Goal: Information Seeking & Learning: Check status

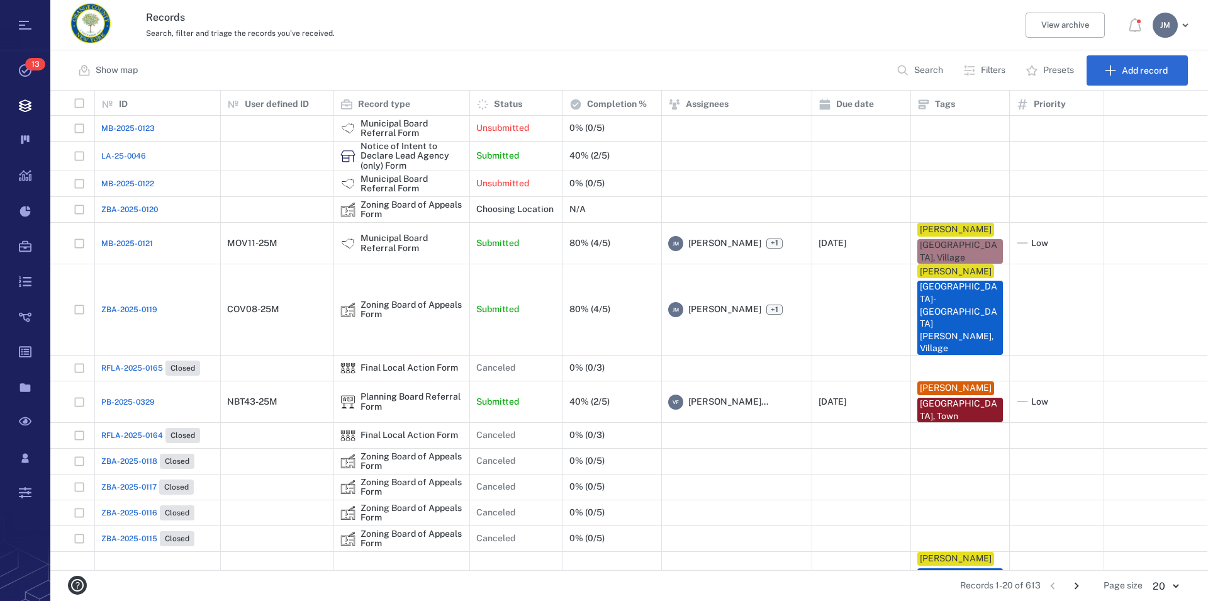
click at [987, 70] on p "Filters" at bounding box center [993, 70] width 25 height 13
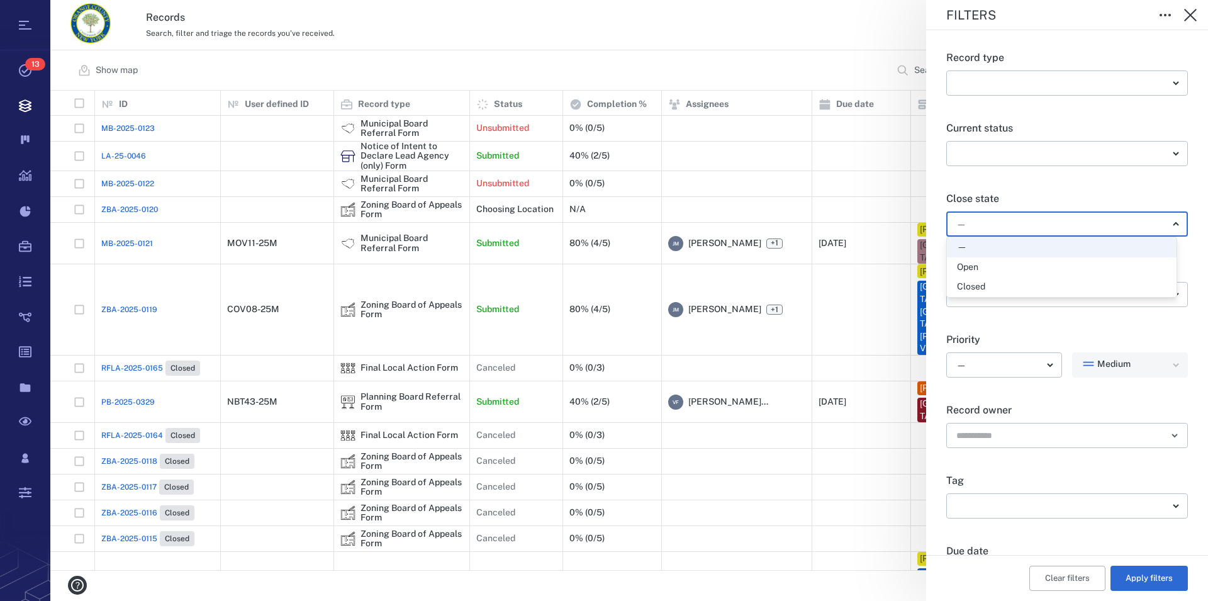
click at [982, 220] on body "Tasks 13 Records Boards Dashboard Reports Record types Guide steps Rules Form b…" at bounding box center [604, 300] width 1208 height 601
click at [973, 269] on div "Open" at bounding box center [967, 267] width 21 height 13
type input "*****"
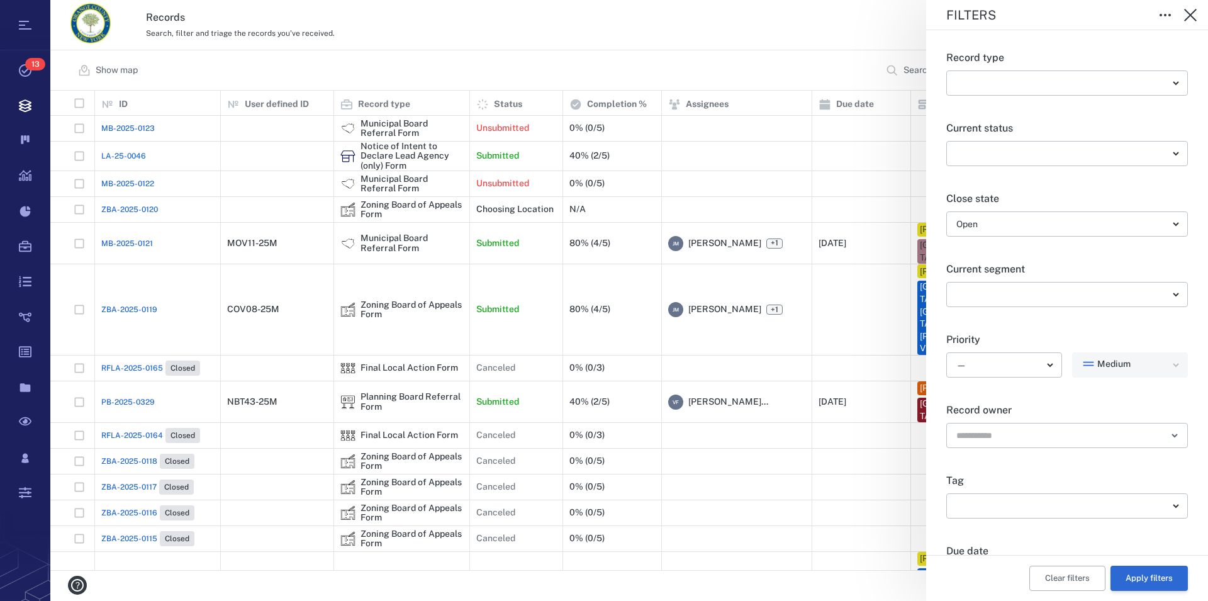
click at [1126, 575] on button "Apply filters" at bounding box center [1149, 578] width 77 height 25
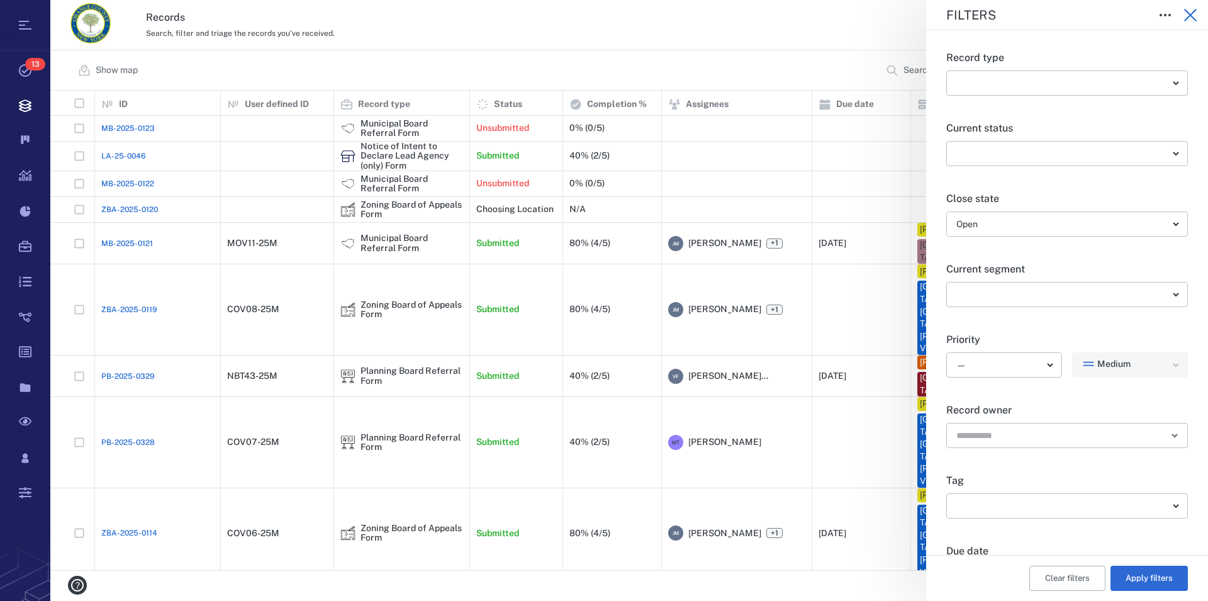
click at [1194, 14] on icon "button" at bounding box center [1190, 15] width 15 height 15
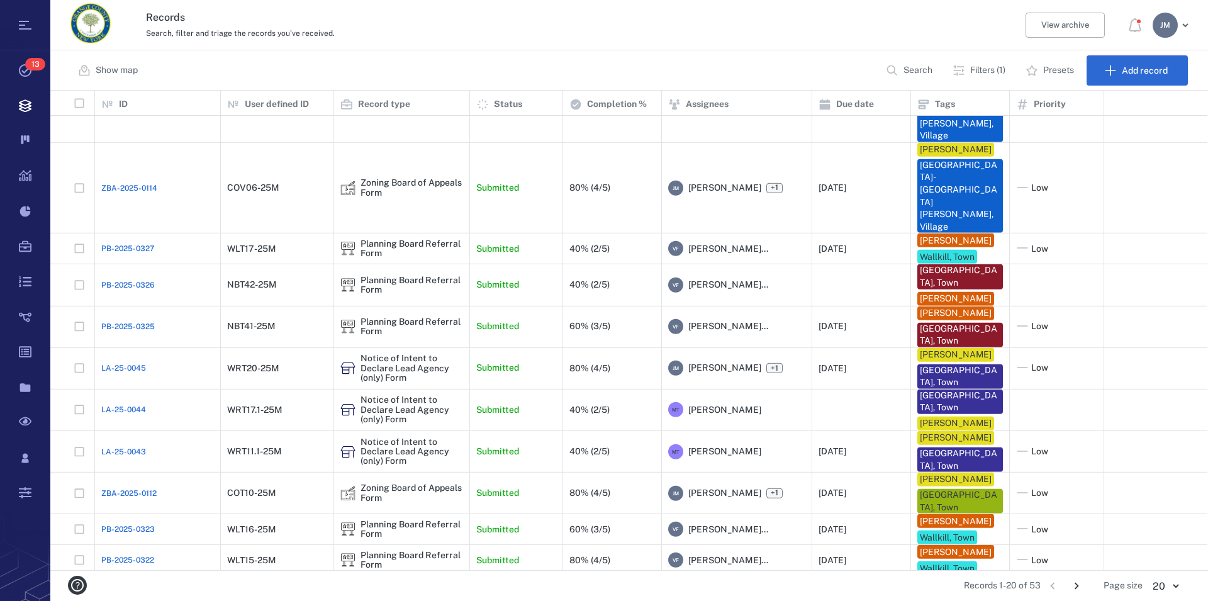
scroll to position [352, 0]
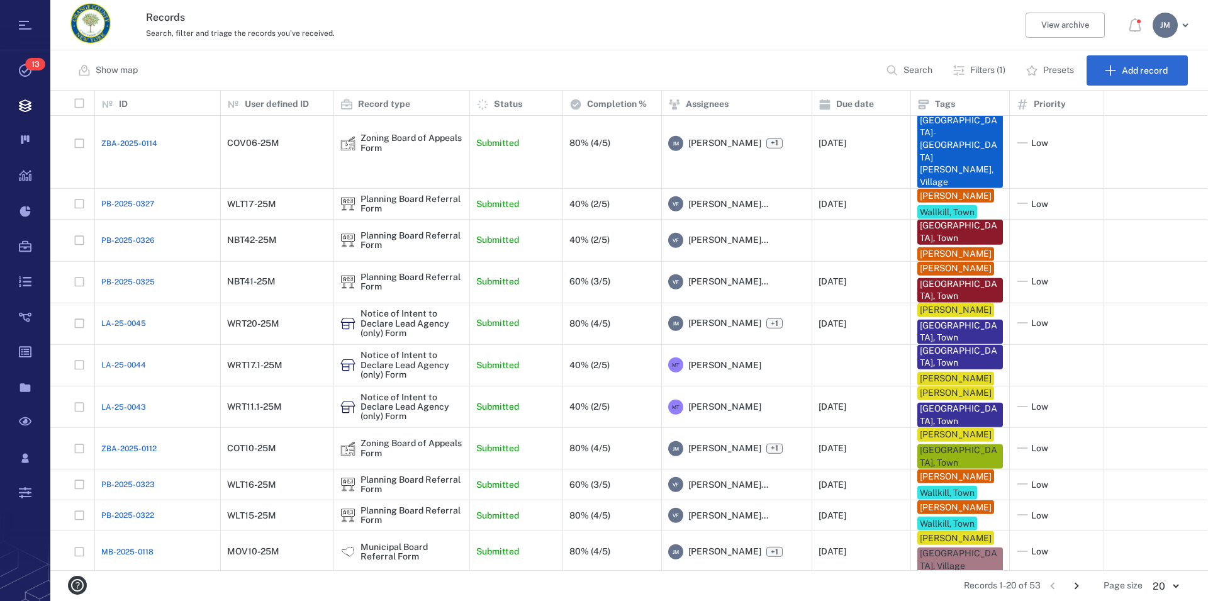
click at [1078, 585] on icon "Go to next page" at bounding box center [1077, 586] width 4 height 7
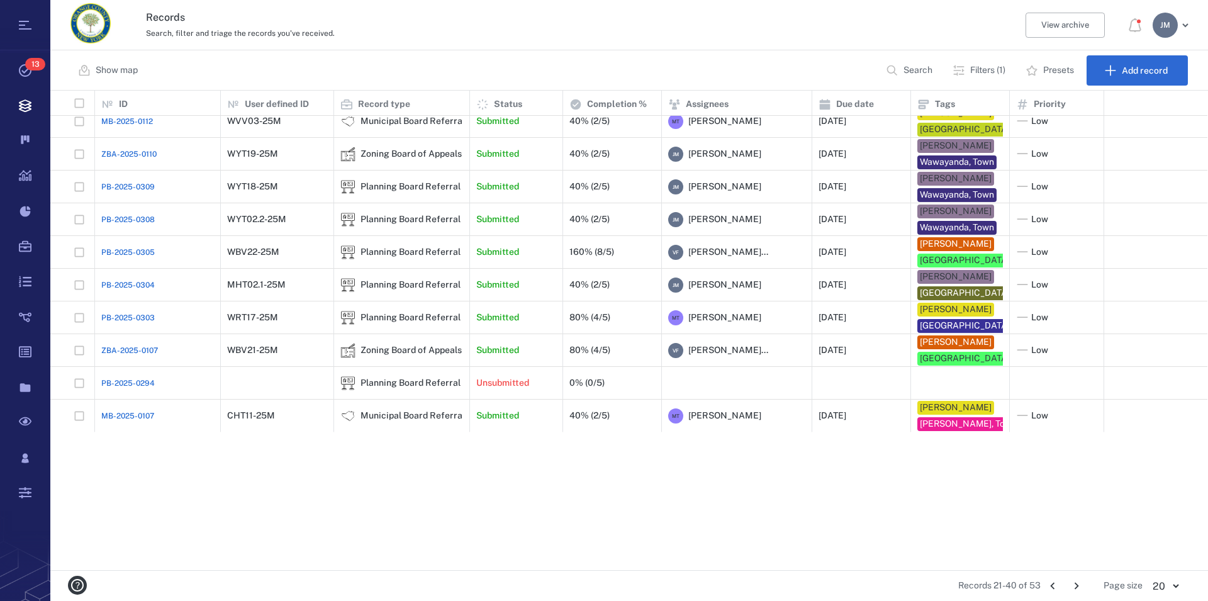
scroll to position [240, 0]
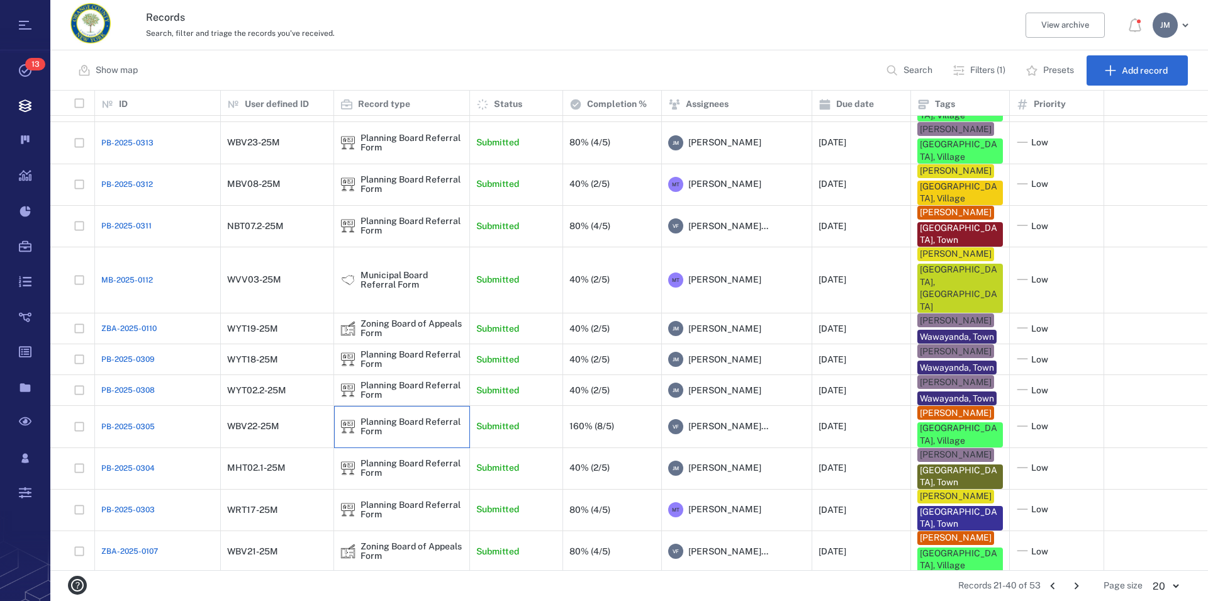
click at [373, 417] on div "Planning Board Referral Form" at bounding box center [412, 427] width 103 height 20
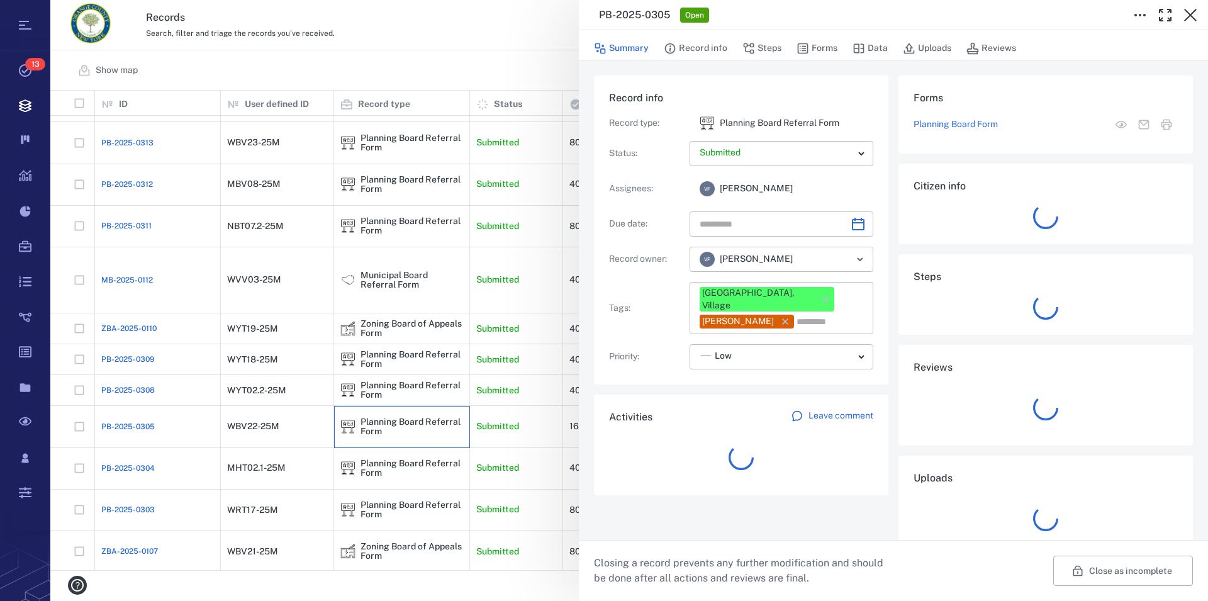
type input "**********"
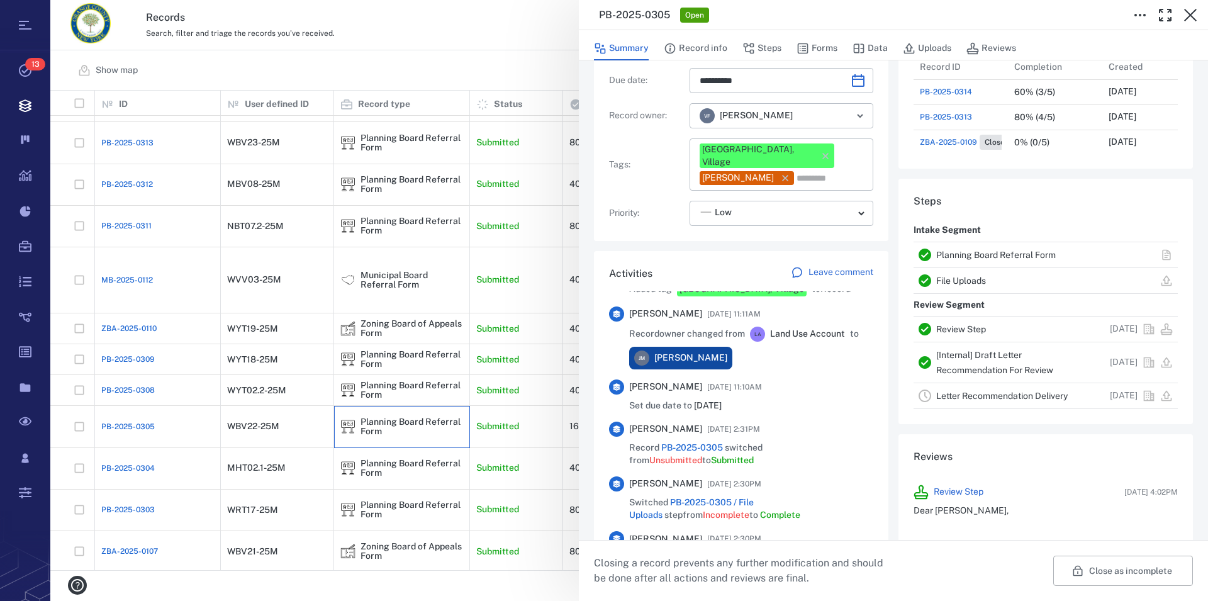
scroll to position [789, 0]
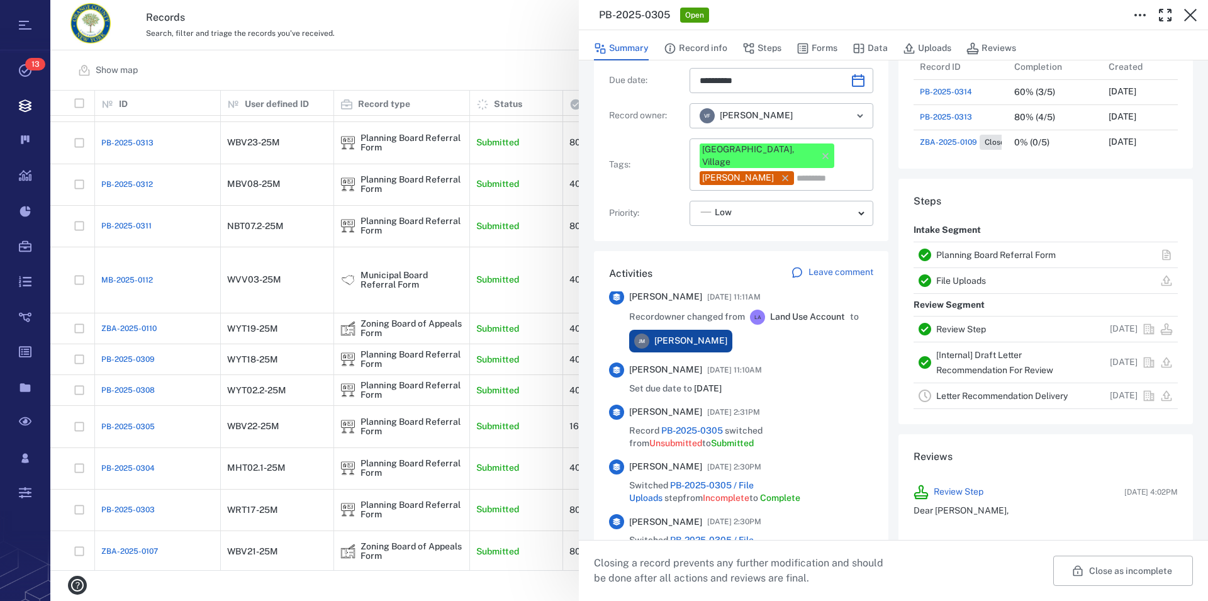
click at [949, 257] on link "Planning Board Referral Form" at bounding box center [997, 255] width 120 height 10
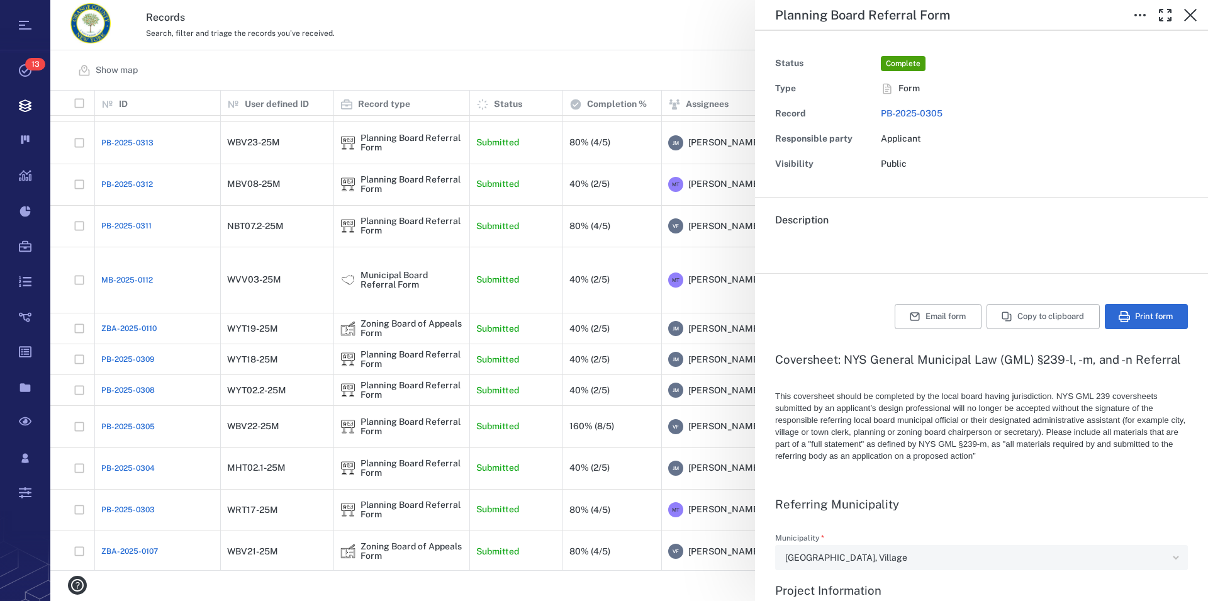
type textarea "*"
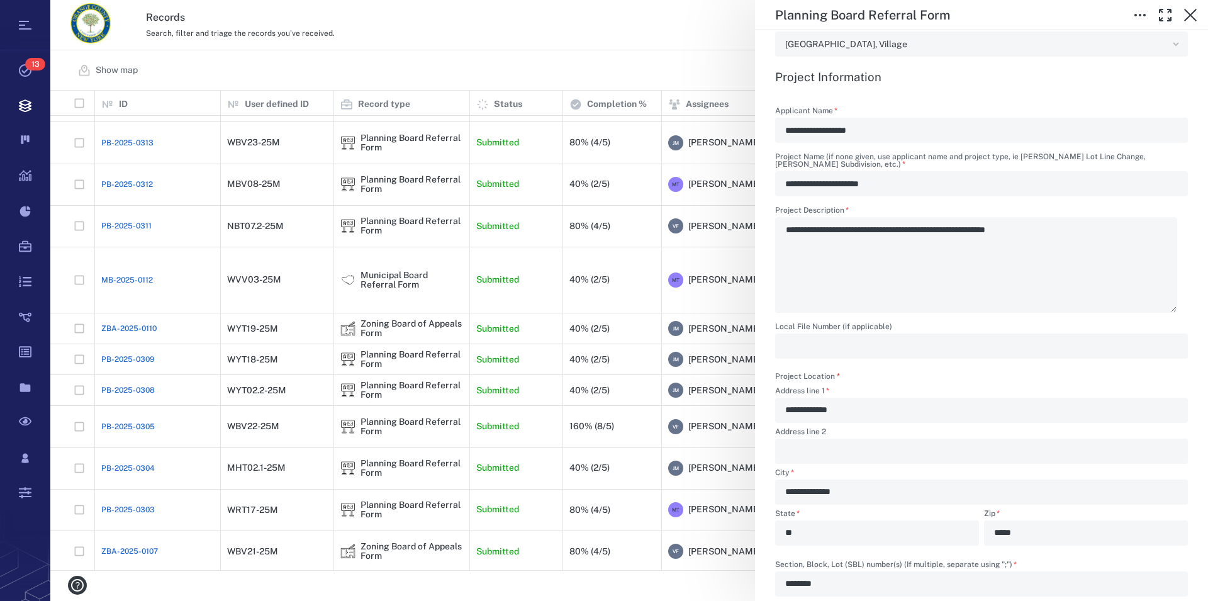
scroll to position [502, 0]
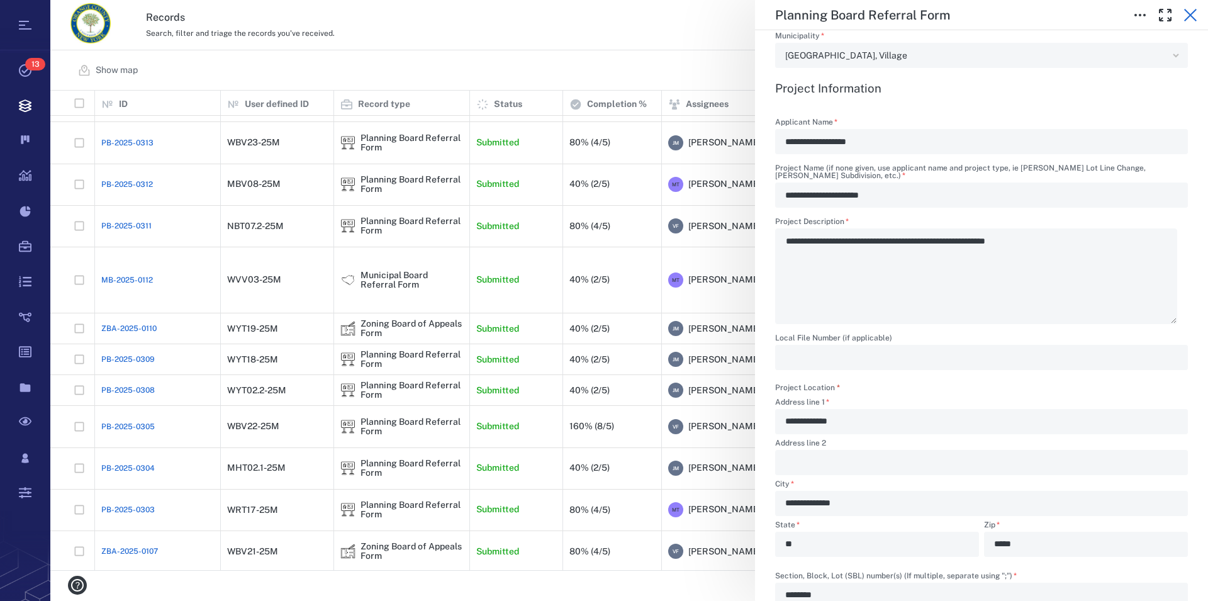
click at [1190, 12] on icon "button" at bounding box center [1190, 15] width 15 height 15
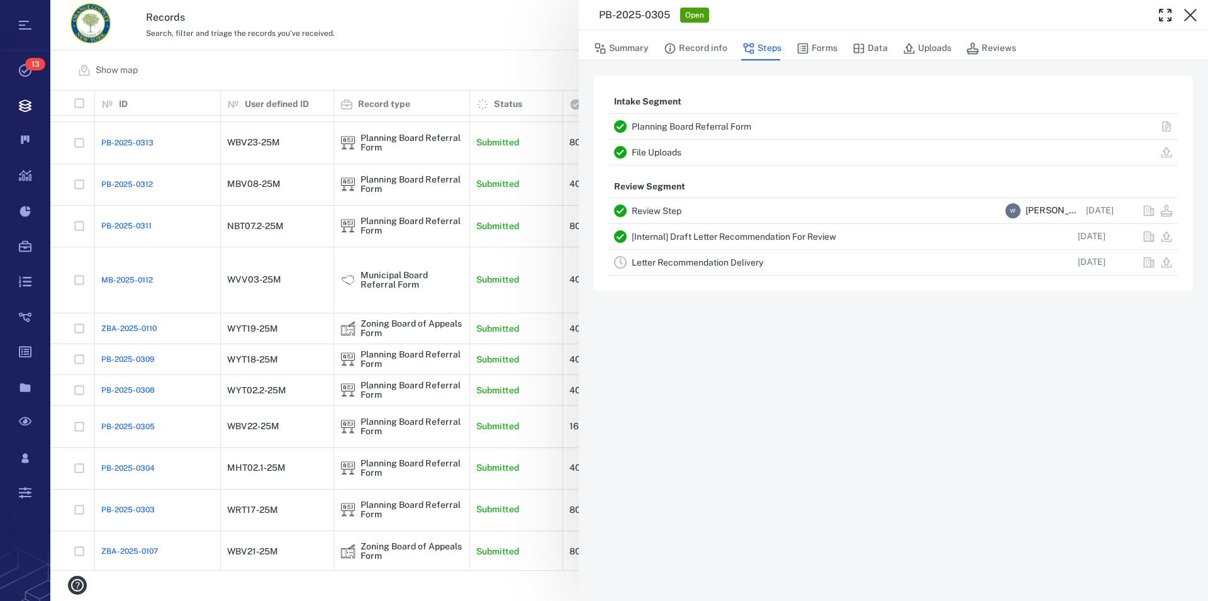
click at [1190, 12] on icon "button" at bounding box center [1190, 15] width 15 height 15
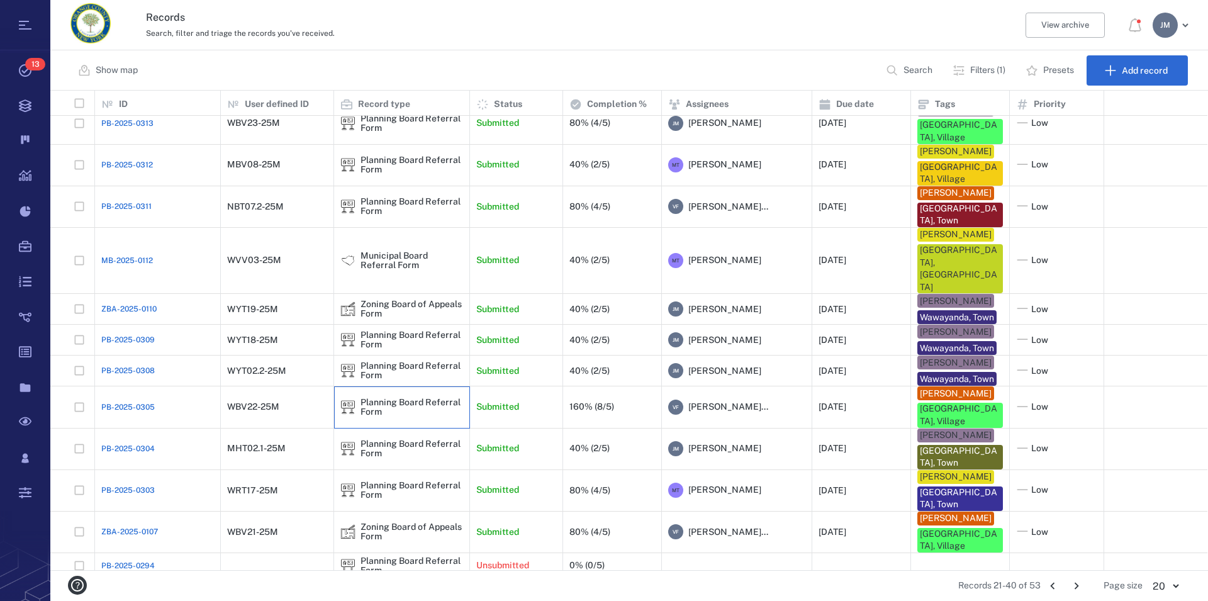
scroll to position [264, 0]
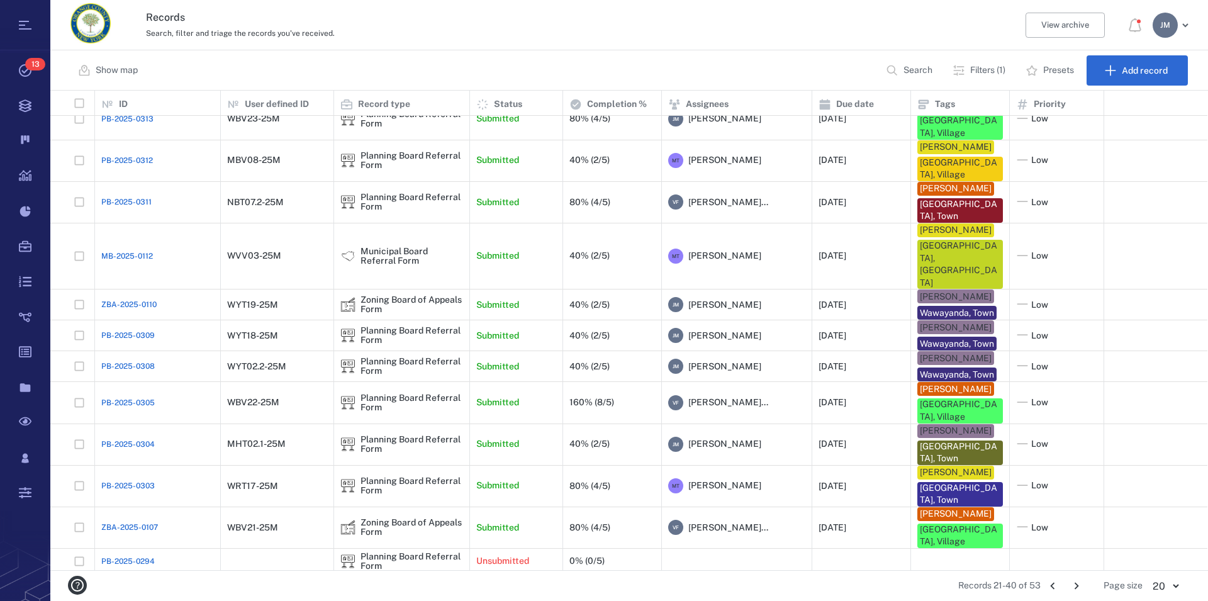
click at [1073, 583] on icon "Go to next page" at bounding box center [1077, 586] width 14 height 14
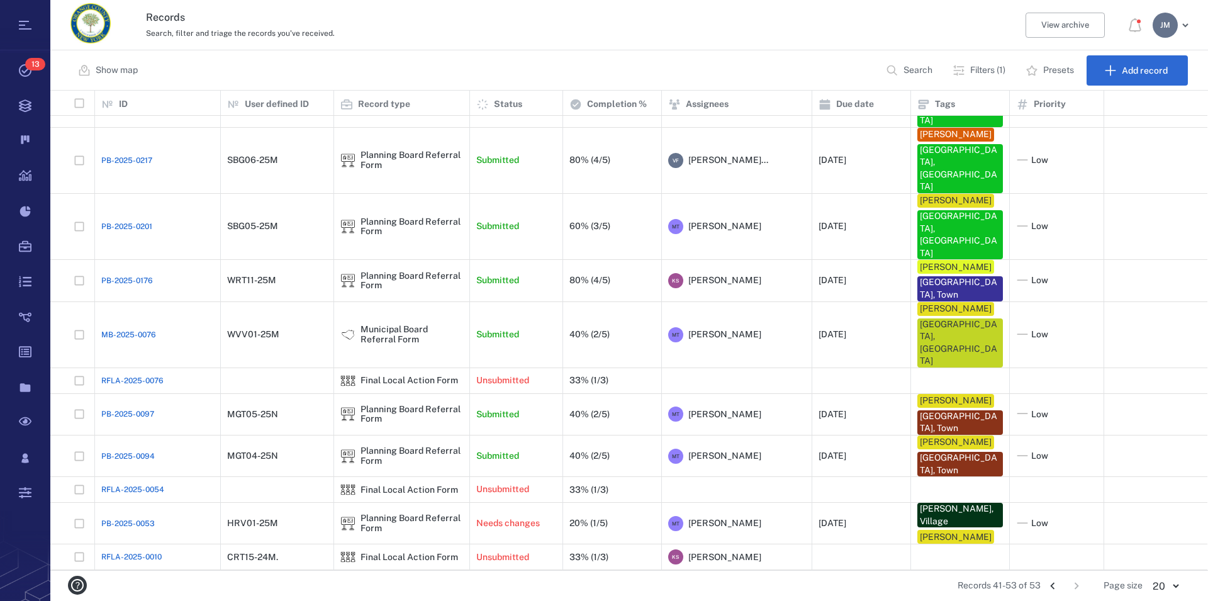
scroll to position [0, 0]
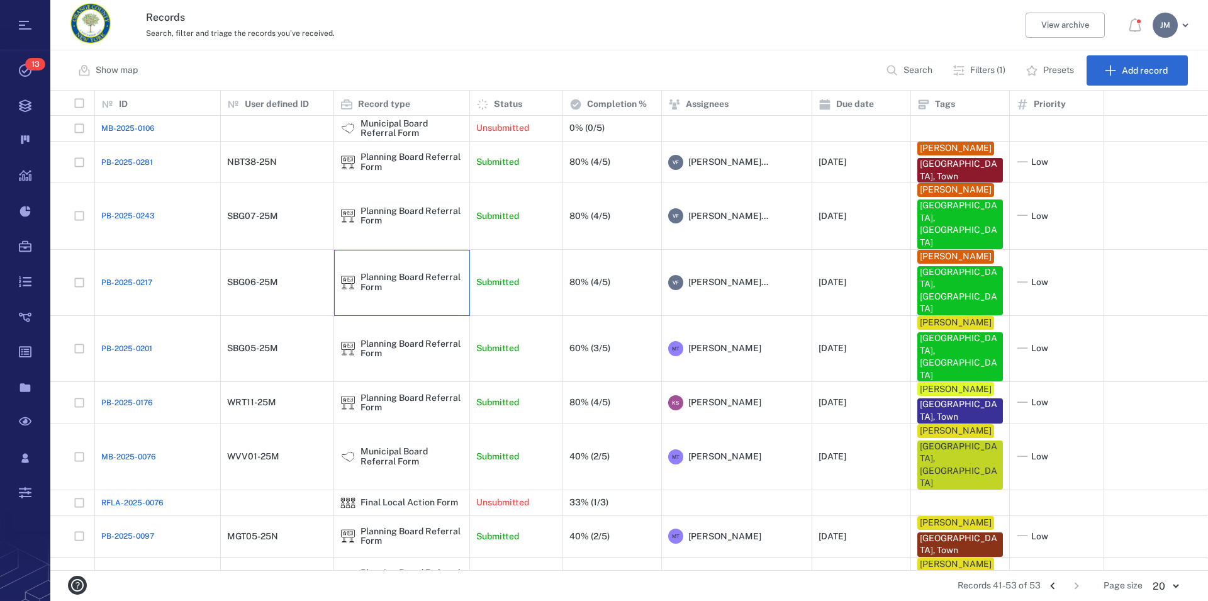
click at [398, 273] on div "Planning Board Referral Form" at bounding box center [412, 283] width 103 height 20
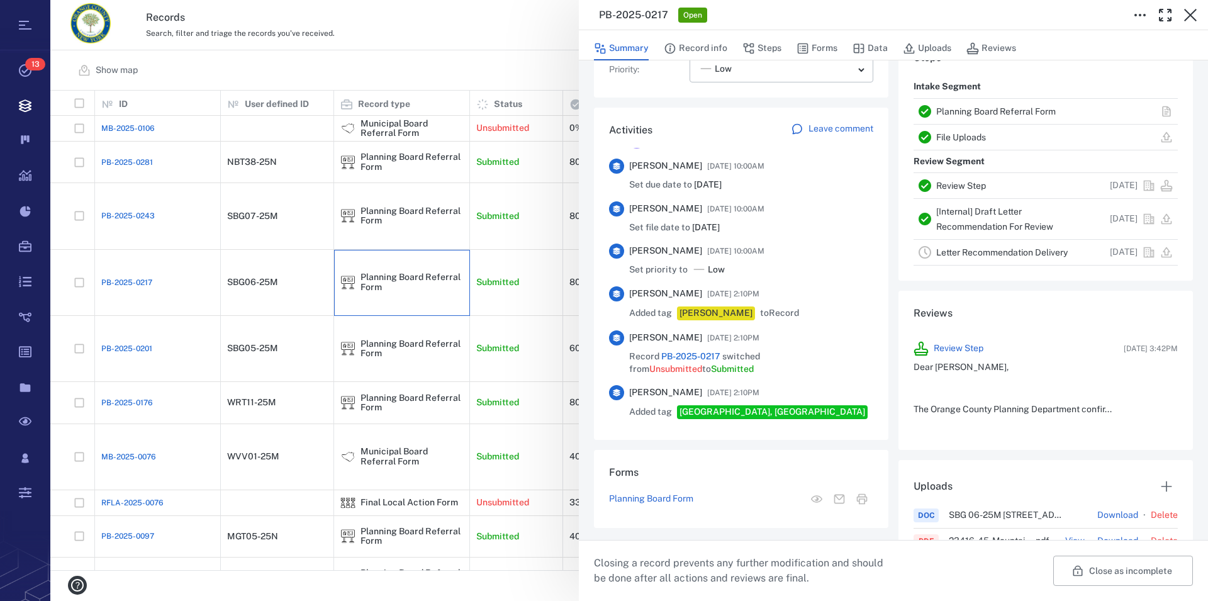
scroll to position [718, 0]
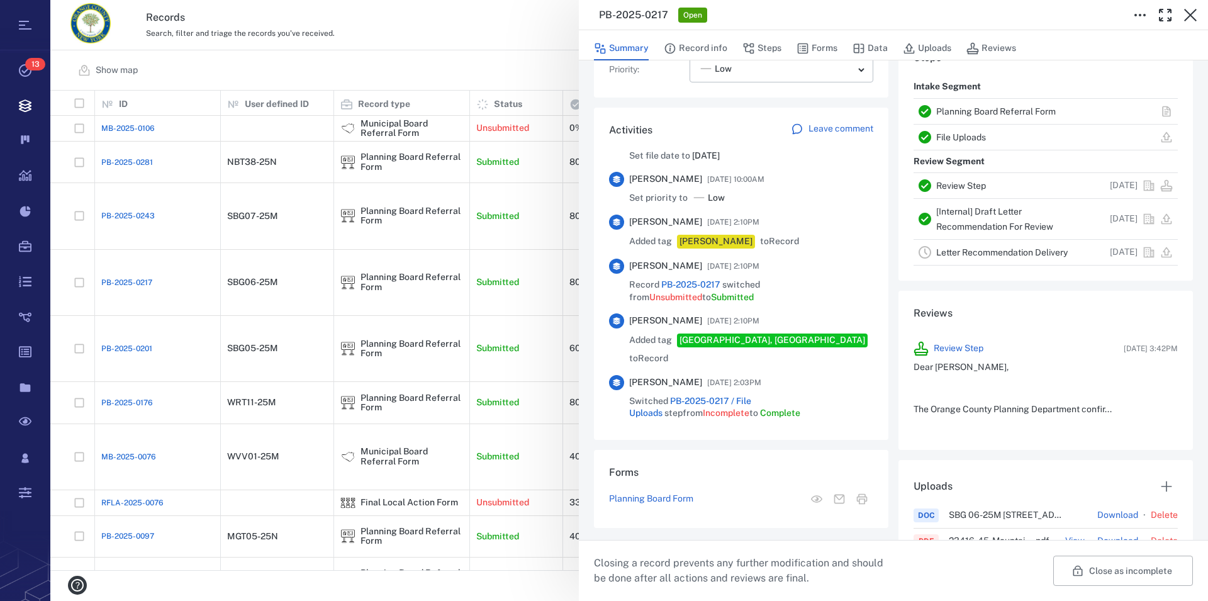
click at [998, 108] on link "Planning Board Referral Form" at bounding box center [997, 111] width 120 height 10
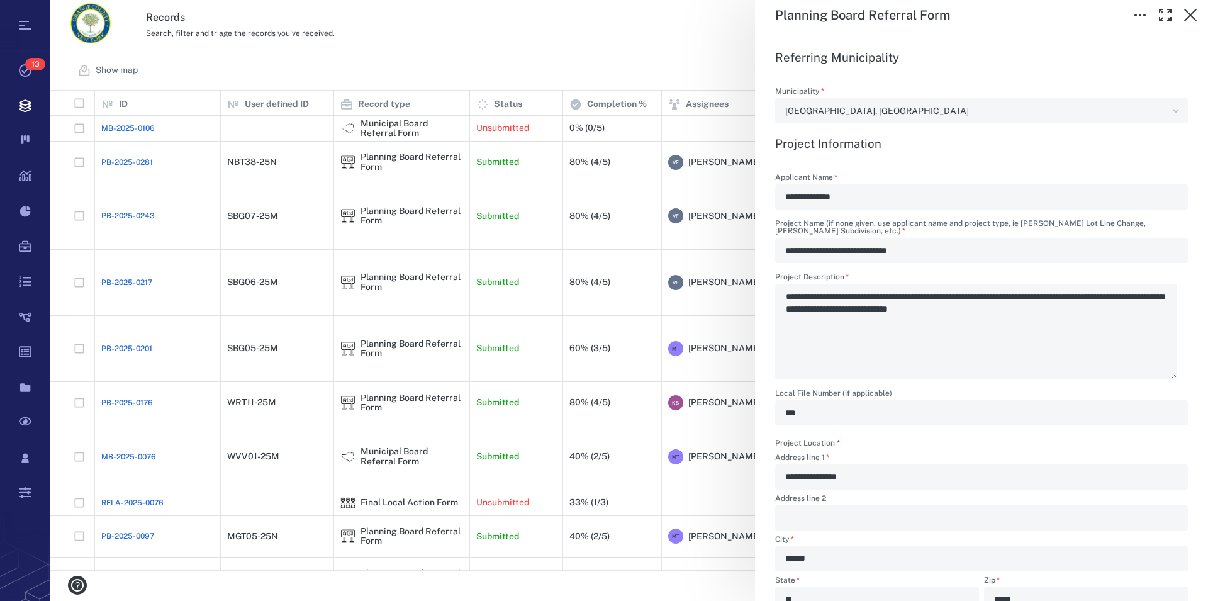
scroll to position [431, 0]
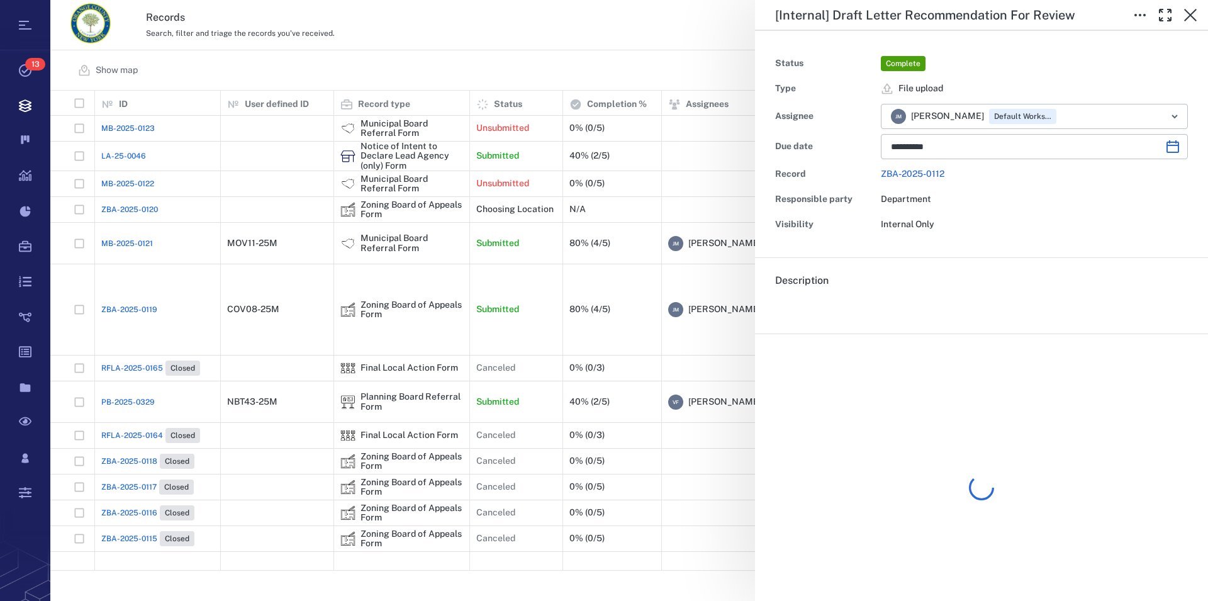
type input "**********"
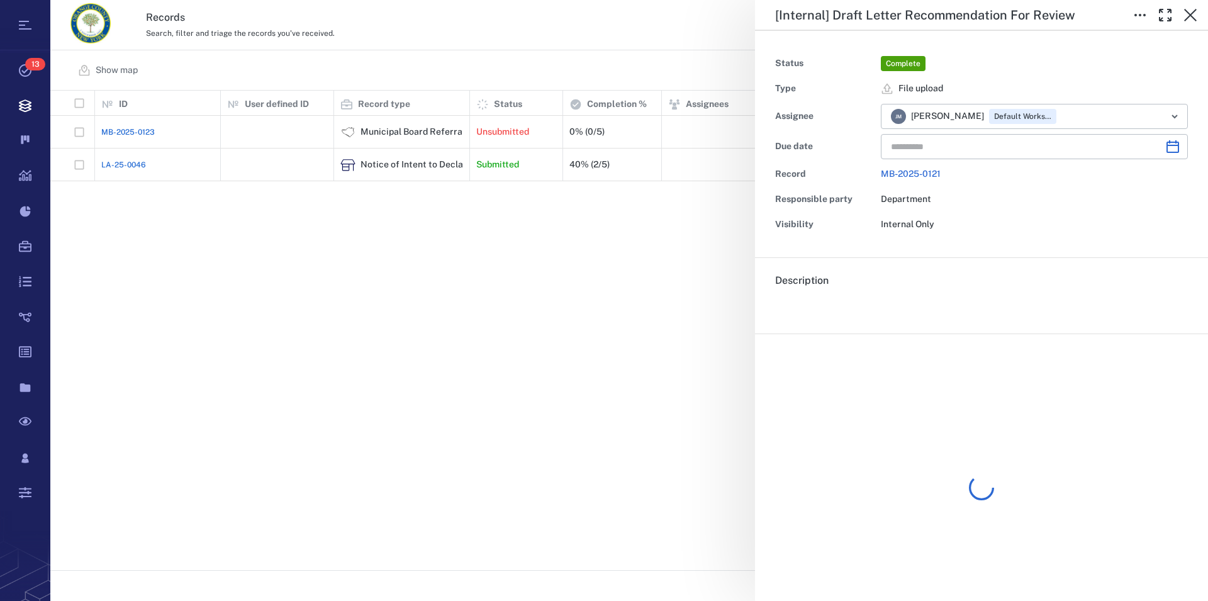
scroll to position [469, 1147]
type input "**********"
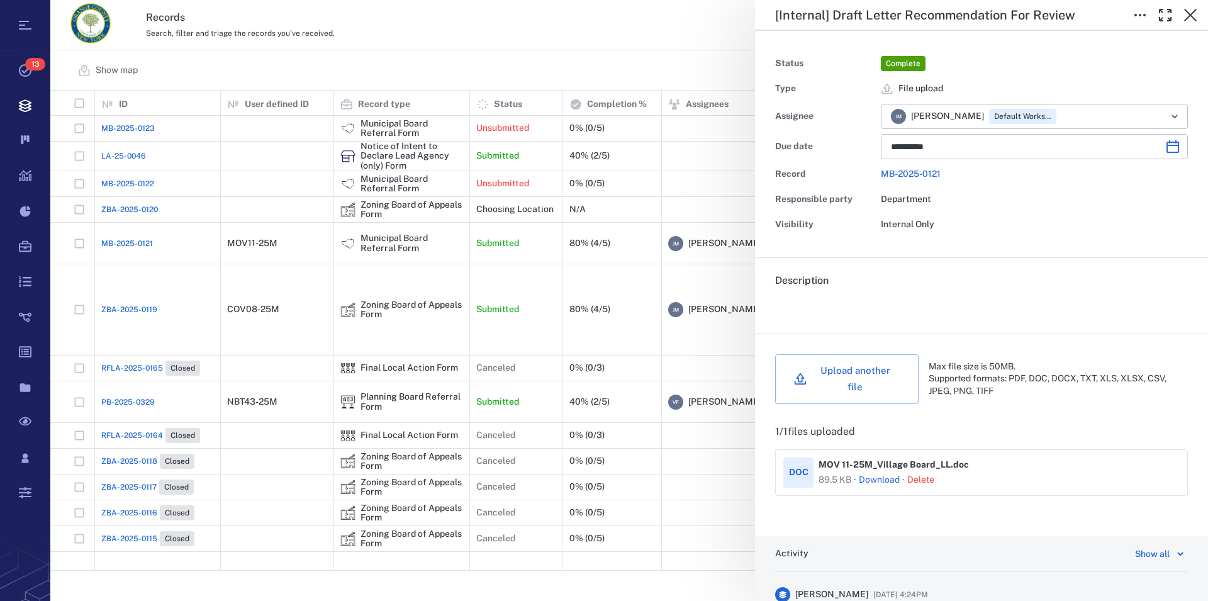
scroll to position [0, 0]
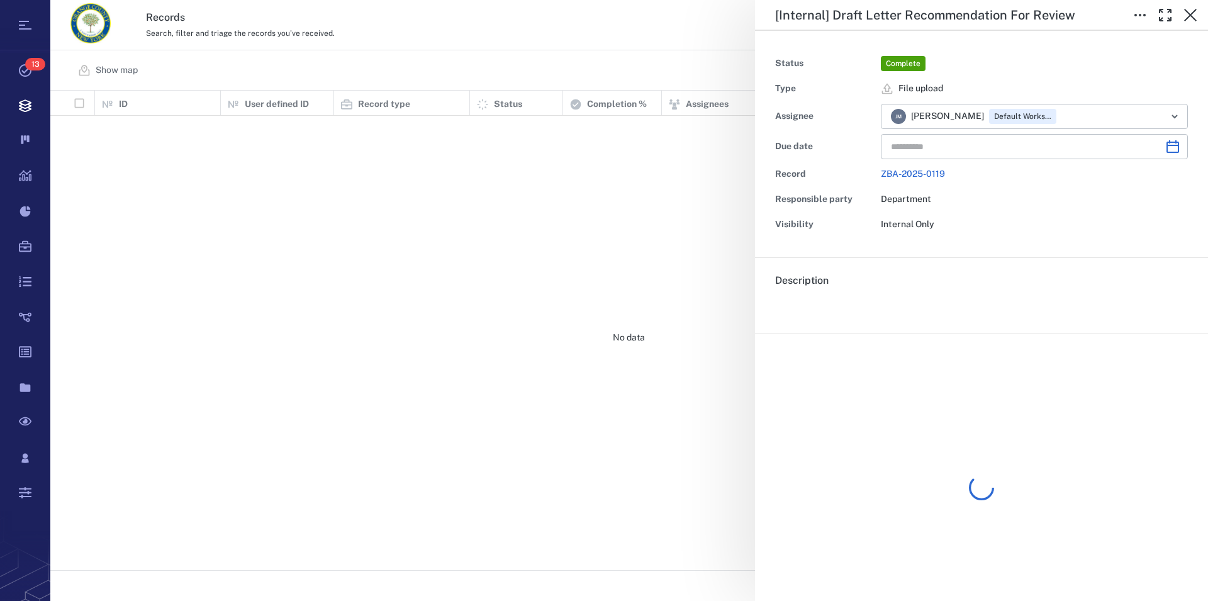
type input "**********"
